Goal: Task Accomplishment & Management: Use online tool/utility

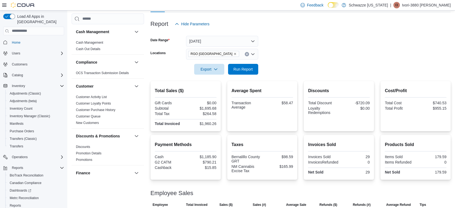
scroll to position [20, 0]
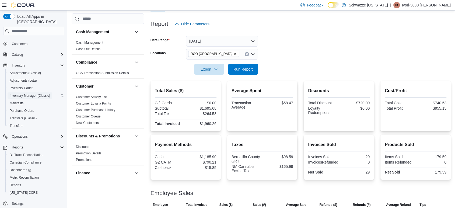
click at [26, 93] on span "Inventory Manager (Classic)" at bounding box center [30, 95] width 40 height 4
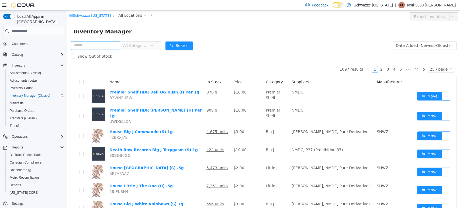
click at [91, 47] on input "text" at bounding box center [95, 45] width 49 height 9
type input "******"
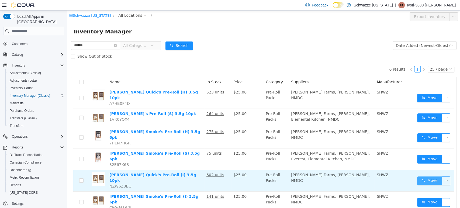
click at [427, 176] on button "Move" at bounding box center [429, 180] width 25 height 9
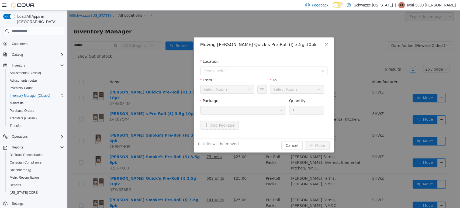
click at [280, 110] on icon "icon: down" at bounding box center [280, 109] width 3 height 3
click at [128, 15] on div "Moving [PERSON_NAME] Quick's Pre-Roll (I) 3.5g 10pk Location Please select From…" at bounding box center [263, 108] width 392 height 197
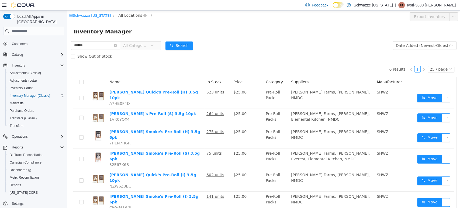
click at [128, 15] on span "All Locations" at bounding box center [130, 15] width 24 height 6
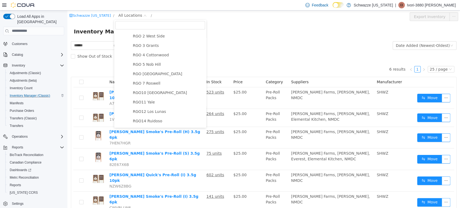
scroll to position [188, 0]
click at [147, 75] on span "RGO [GEOGRAPHIC_DATA]" at bounding box center [157, 73] width 49 height 4
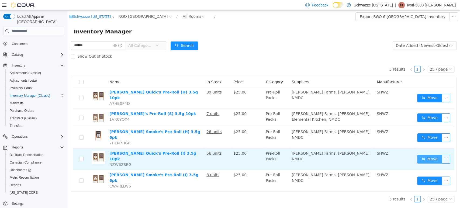
click at [427, 155] on button "Move" at bounding box center [429, 159] width 25 height 9
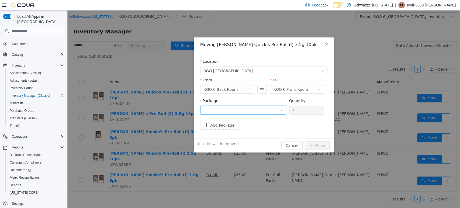
click at [281, 108] on icon "icon: down" at bounding box center [280, 109] width 3 height 3
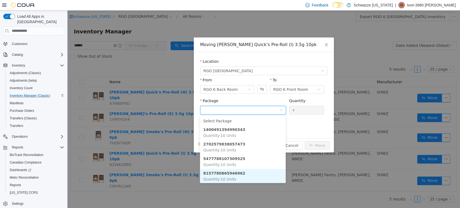
scroll to position [0, 0]
click at [247, 178] on li "8157780865946962 Quantity : 10 Units" at bounding box center [243, 175] width 86 height 15
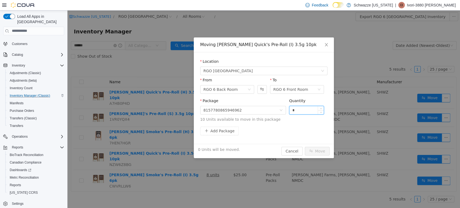
click at [302, 109] on input "*" at bounding box center [306, 110] width 34 height 8
type input "***"
click at [305, 146] on button "Move" at bounding box center [317, 150] width 25 height 9
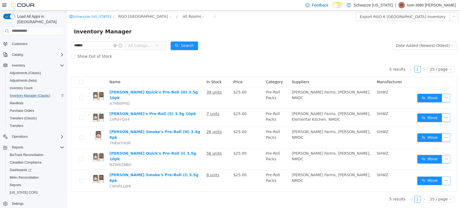
click at [447, 4] on p "Ivori-3880 [PERSON_NAME]" at bounding box center [431, 5] width 49 height 6
click at [425, 51] on span "Sign Out" at bounding box center [420, 51] width 15 height 5
